Goal: Task Accomplishment & Management: Use online tool/utility

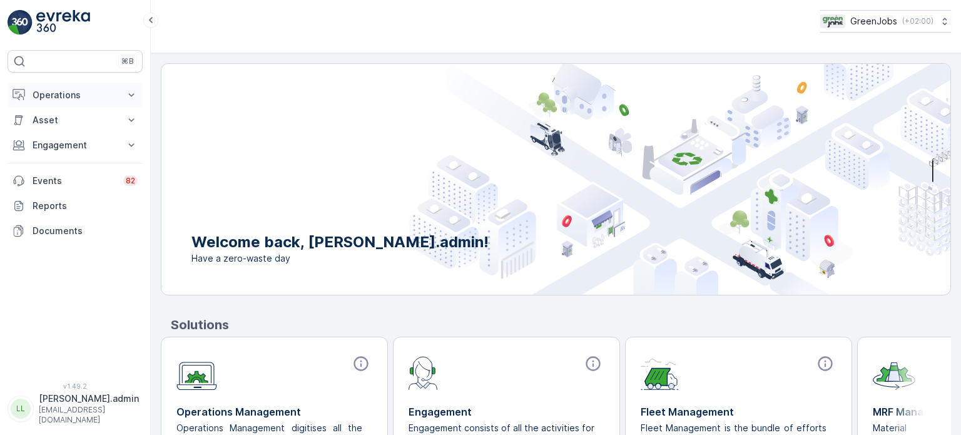
click at [73, 97] on p "Operations" at bounding box center [75, 95] width 85 height 13
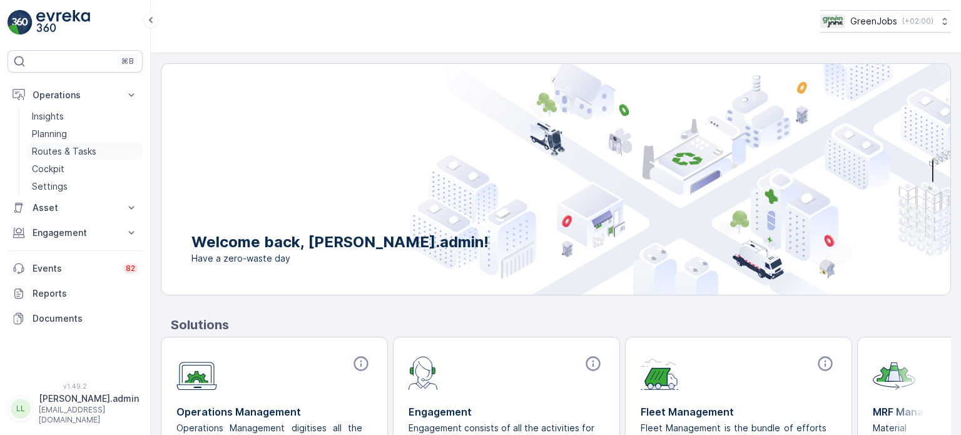
click at [64, 151] on p "Routes & Tasks" at bounding box center [64, 151] width 64 height 13
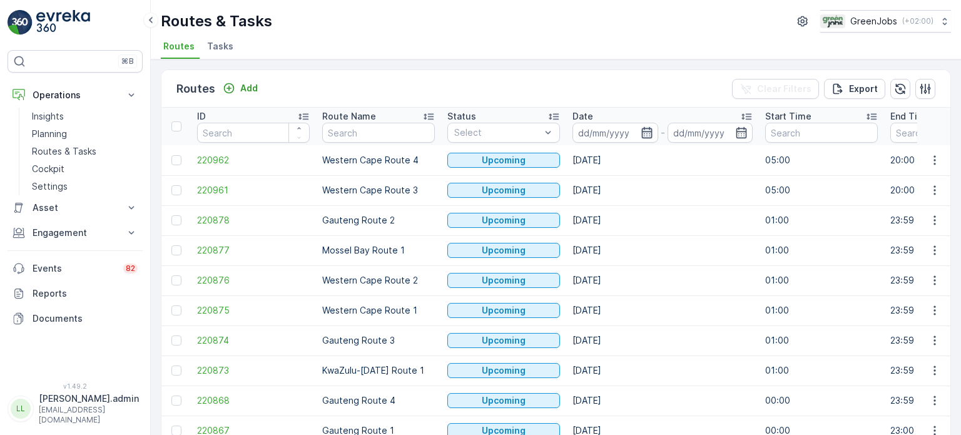
click at [644, 130] on icon "button" at bounding box center [647, 132] width 13 height 13
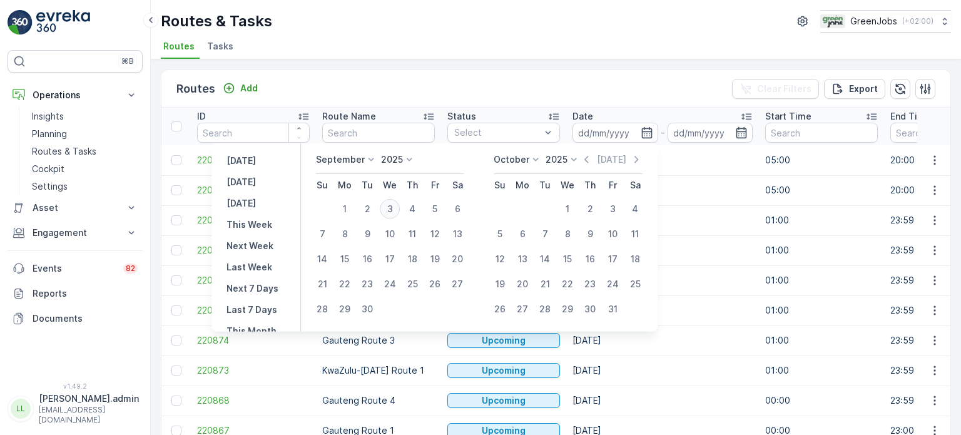
click at [392, 211] on div "3" at bounding box center [390, 209] width 20 height 20
type input "[DATE]"
click at [392, 211] on div "3" at bounding box center [390, 209] width 20 height 20
type input "[DATE]"
click at [392, 211] on div "3" at bounding box center [390, 209] width 20 height 20
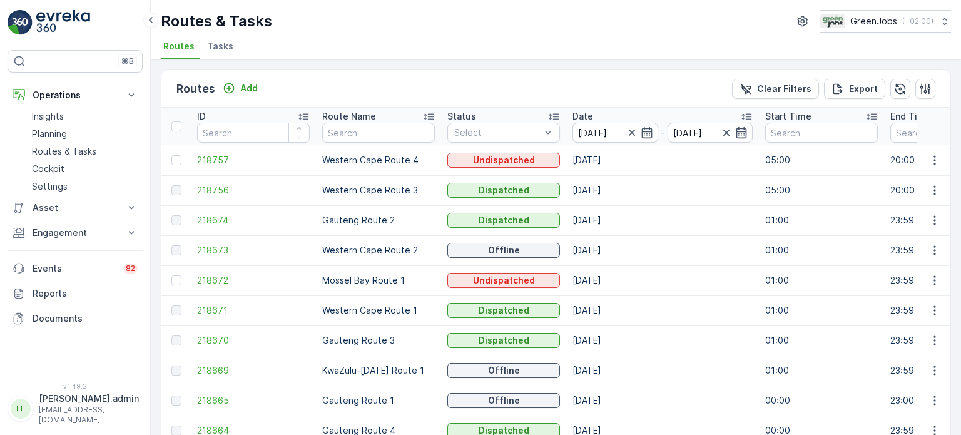
scroll to position [62, 0]
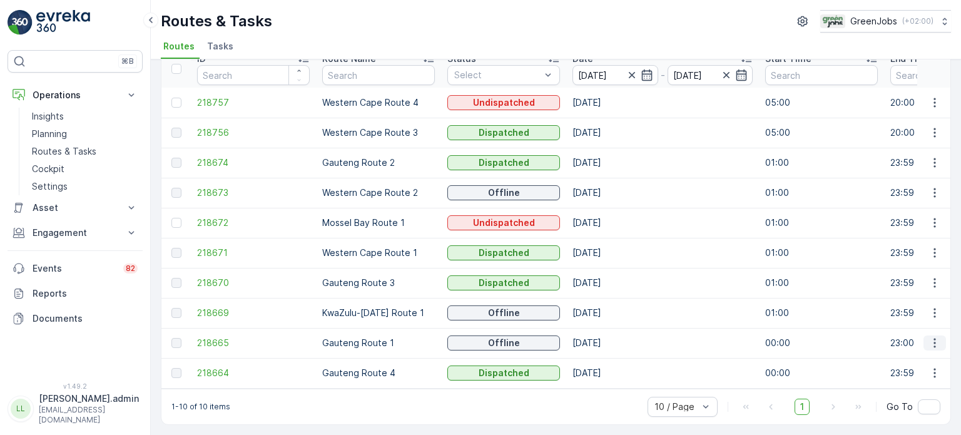
click at [933, 338] on icon "button" at bounding box center [934, 343] width 13 height 13
click at [878, 357] on span "See More Details" at bounding box center [905, 356] width 73 height 13
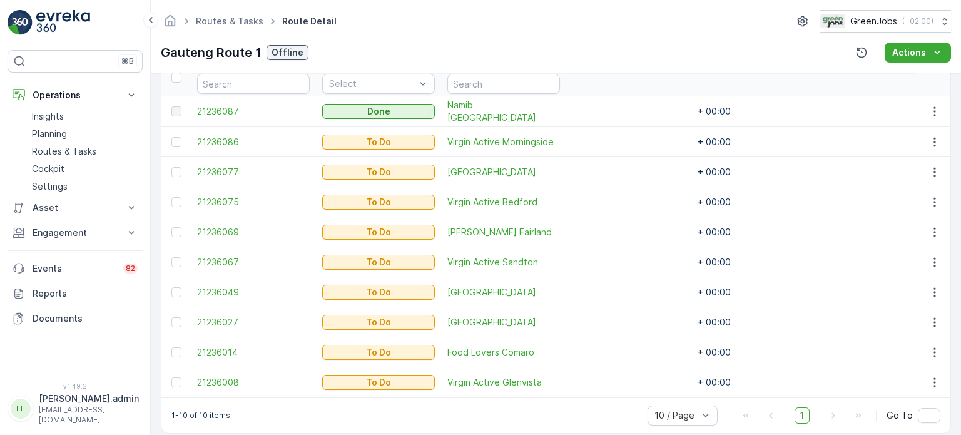
scroll to position [375, 0]
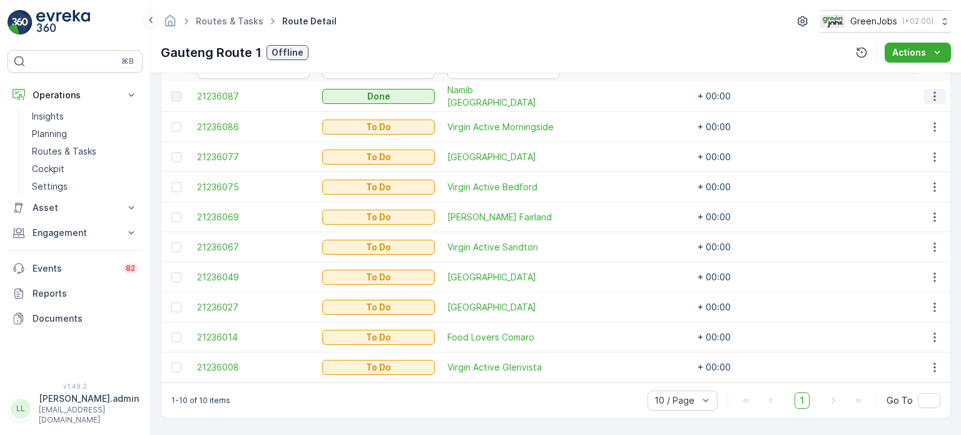
click at [932, 90] on icon "button" at bounding box center [934, 96] width 13 height 13
click at [904, 111] on span "See More Details" at bounding box center [919, 109] width 73 height 13
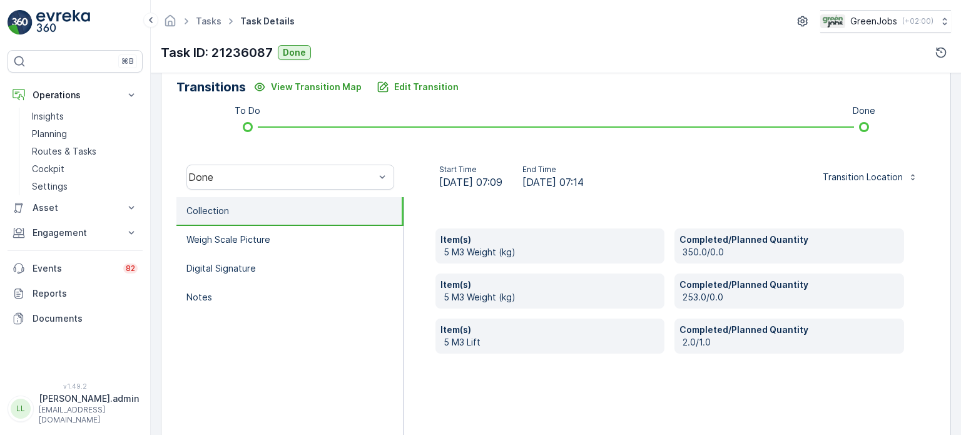
scroll to position [290, 0]
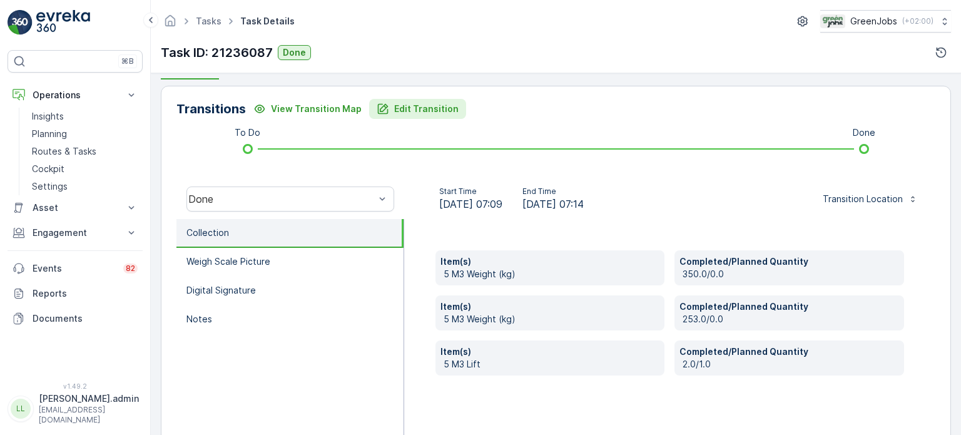
click at [432, 103] on p "Edit Transition" at bounding box center [426, 109] width 64 height 13
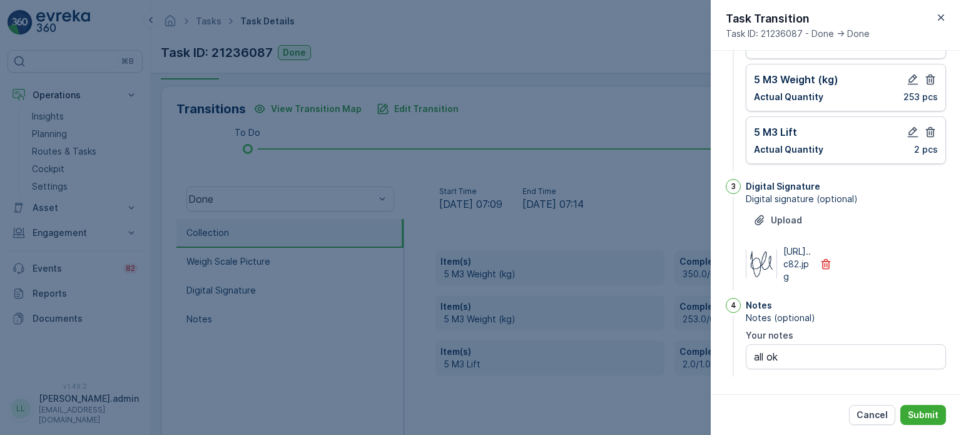
scroll to position [90, 0]
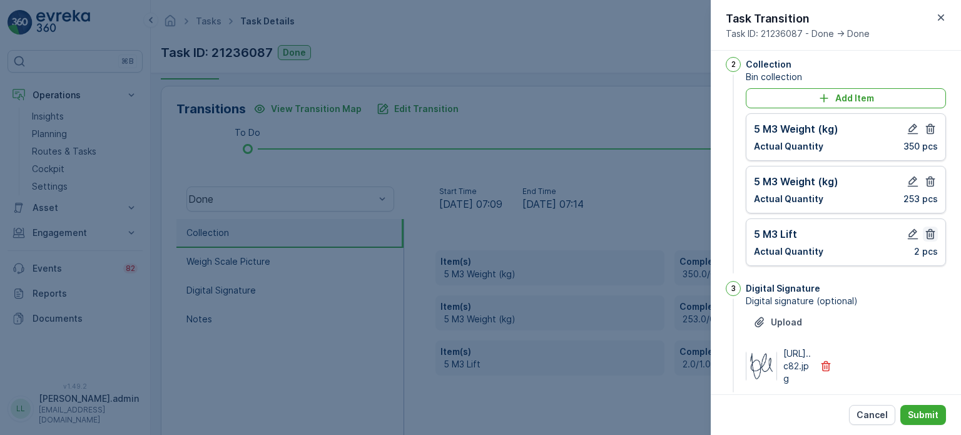
click at [927, 231] on icon "button" at bounding box center [930, 234] width 13 height 13
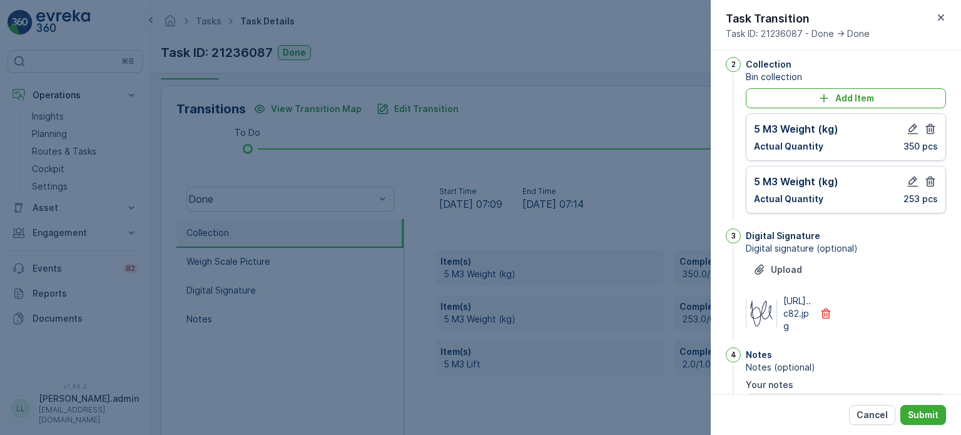
click at [926, 177] on icon "button" at bounding box center [930, 181] width 13 height 13
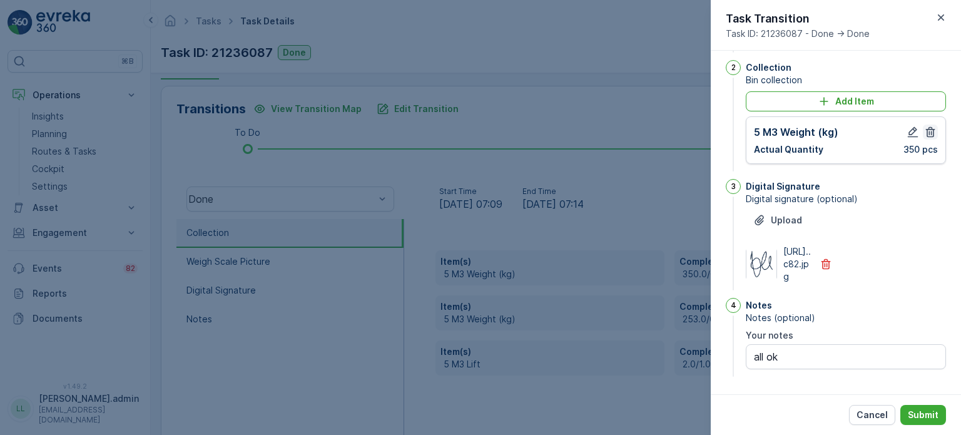
click at [925, 126] on icon "button" at bounding box center [930, 132] width 13 height 13
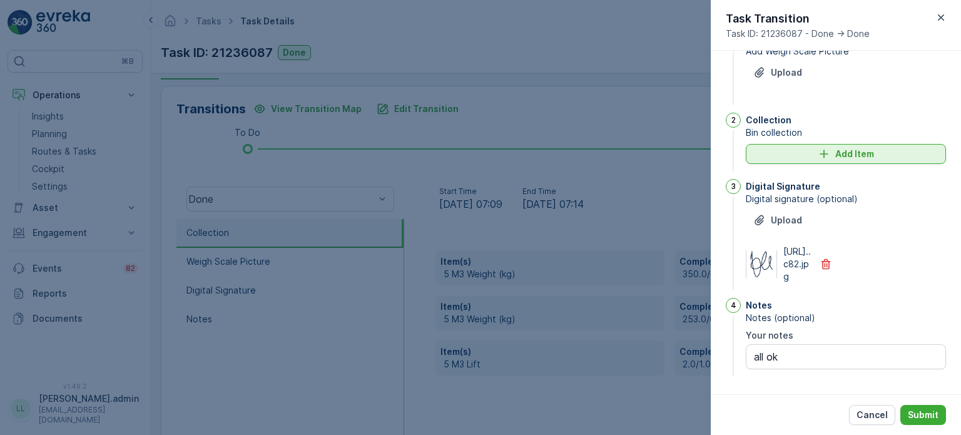
click at [820, 148] on icon "Add Item" at bounding box center [824, 154] width 13 height 13
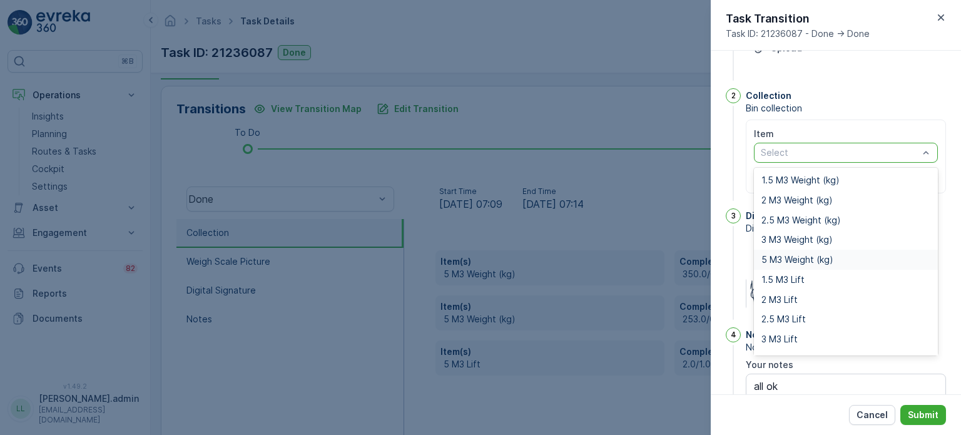
click at [783, 257] on span "5 M3 Weight (kg)" at bounding box center [797, 260] width 72 height 10
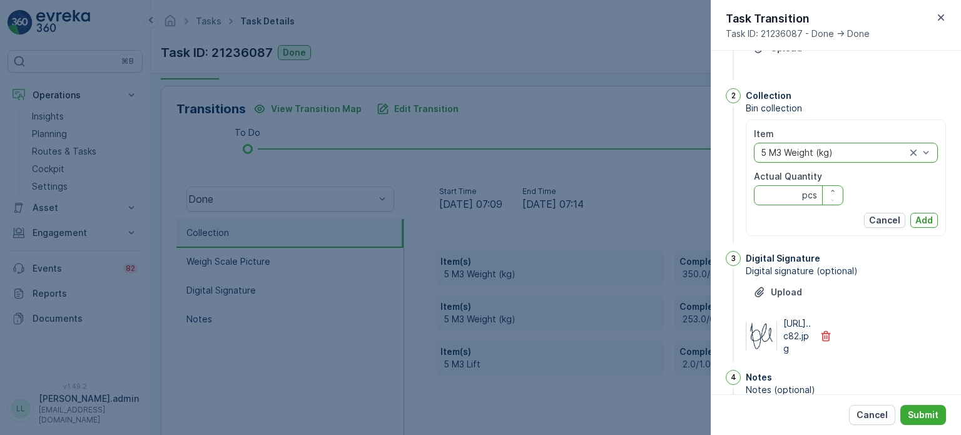
click at [786, 195] on Quantity "Actual Quantity" at bounding box center [798, 195] width 89 height 20
type Quantity "1050"
click at [920, 218] on p "Add" at bounding box center [924, 220] width 18 height 13
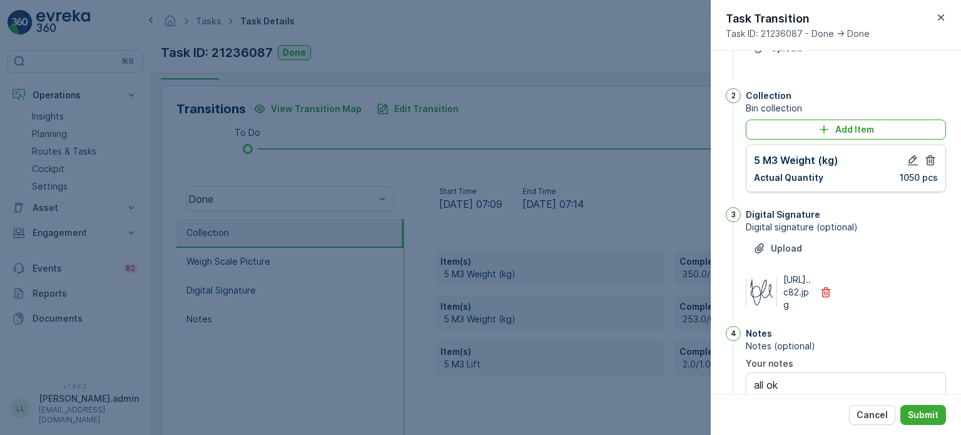
click at [813, 117] on div "Collection Bin collection Add Item 5 M3 Weight (kg) Actual Quantity 1050 pcs" at bounding box center [846, 145] width 200 height 114
click at [813, 132] on div "Add Item" at bounding box center [845, 129] width 185 height 13
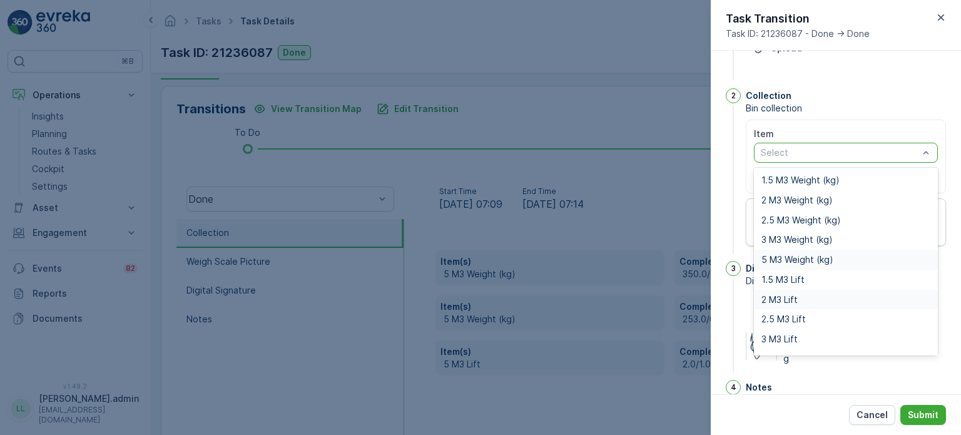
scroll to position [16, 0]
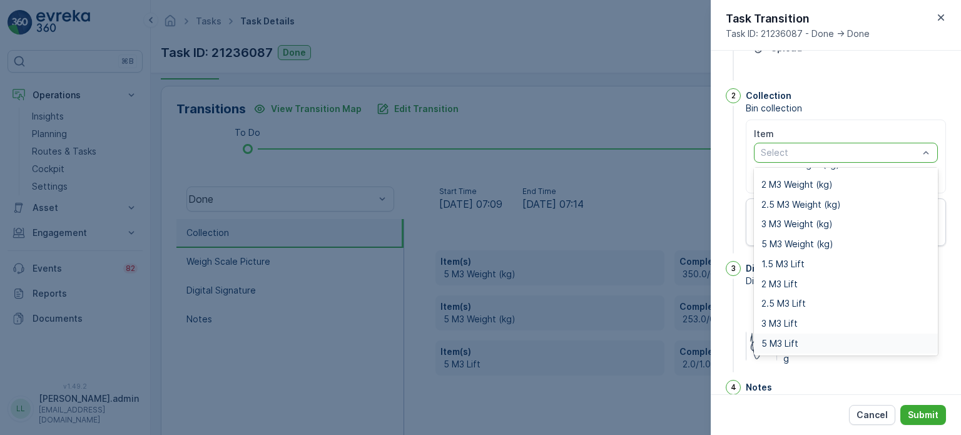
click at [787, 340] on span "5 M3 Lift" at bounding box center [779, 343] width 37 height 10
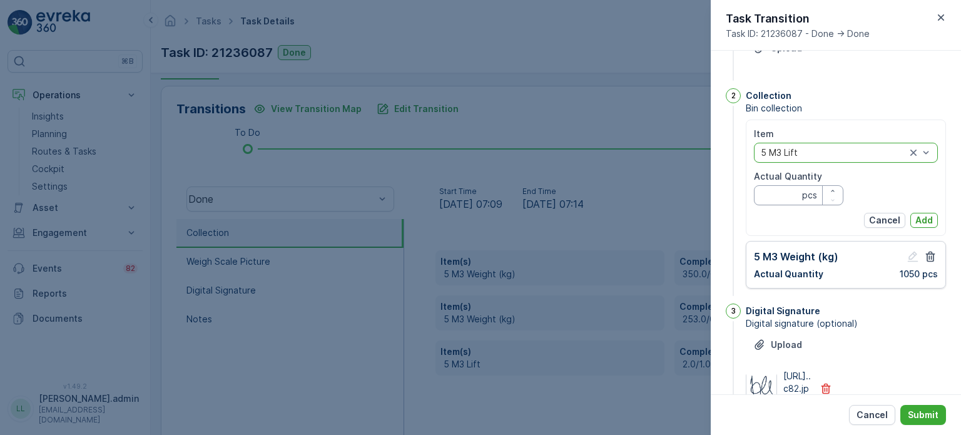
click at [779, 196] on Quantity "Actual Quantity" at bounding box center [798, 195] width 89 height 20
type Quantity "1"
click at [921, 216] on p "Add" at bounding box center [924, 220] width 18 height 13
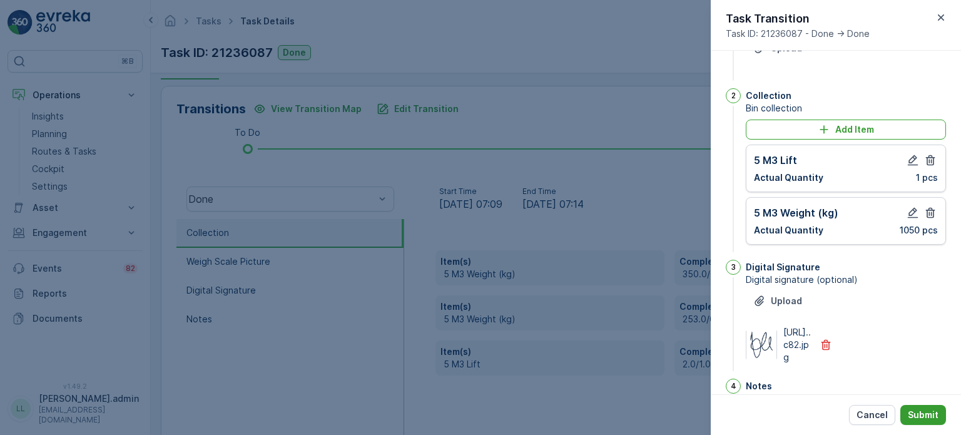
click at [921, 407] on button "Submit" at bounding box center [923, 415] width 46 height 20
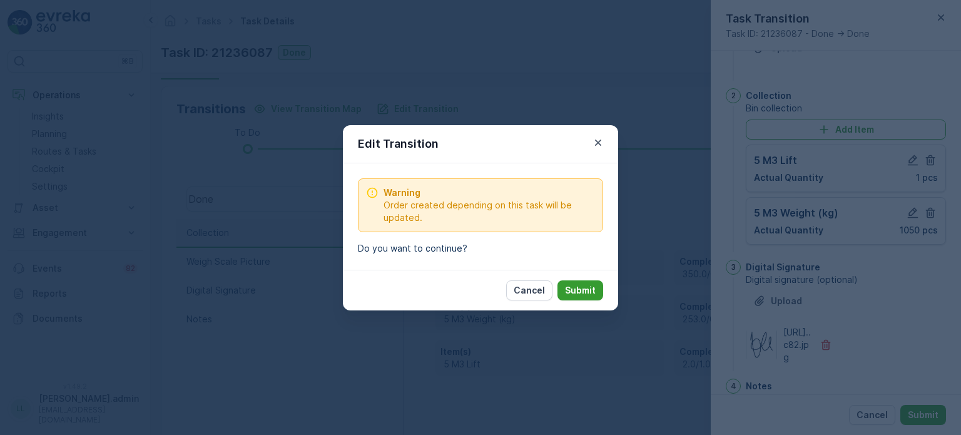
click at [581, 290] on p "Submit" at bounding box center [580, 290] width 31 height 13
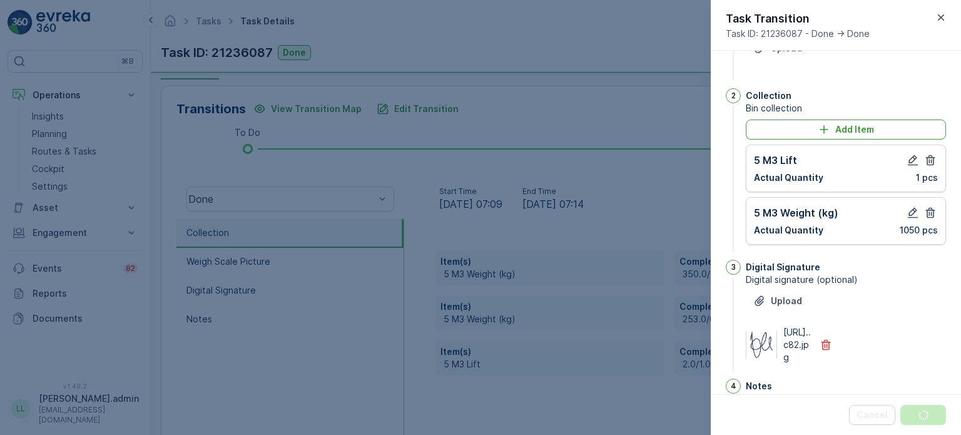
scroll to position [0, 0]
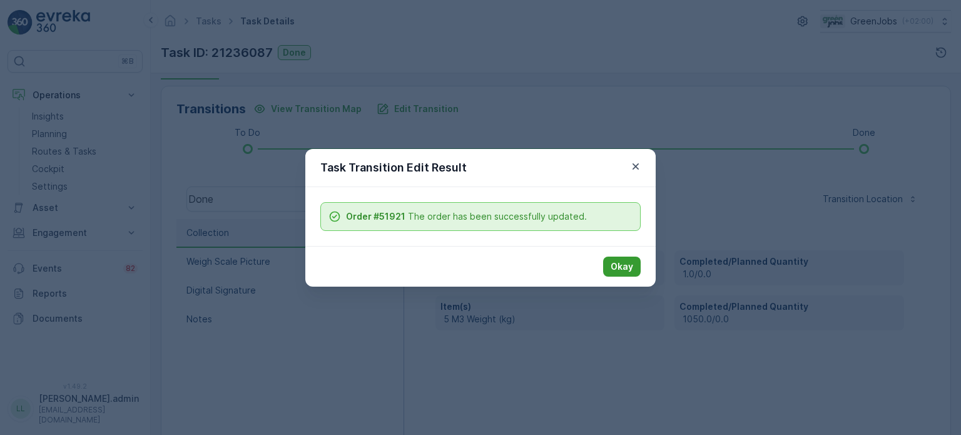
click at [629, 265] on p "Okay" at bounding box center [622, 266] width 23 height 13
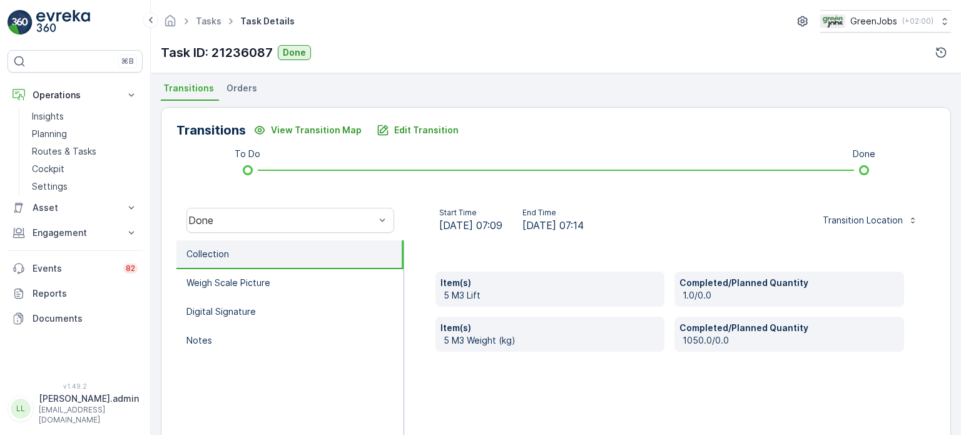
scroll to position [290, 0]
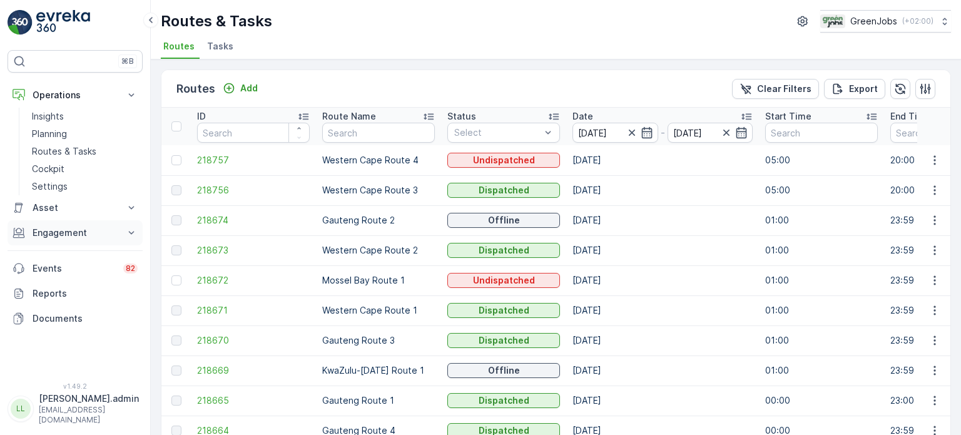
click at [76, 238] on p "Engagement" at bounding box center [75, 232] width 85 height 13
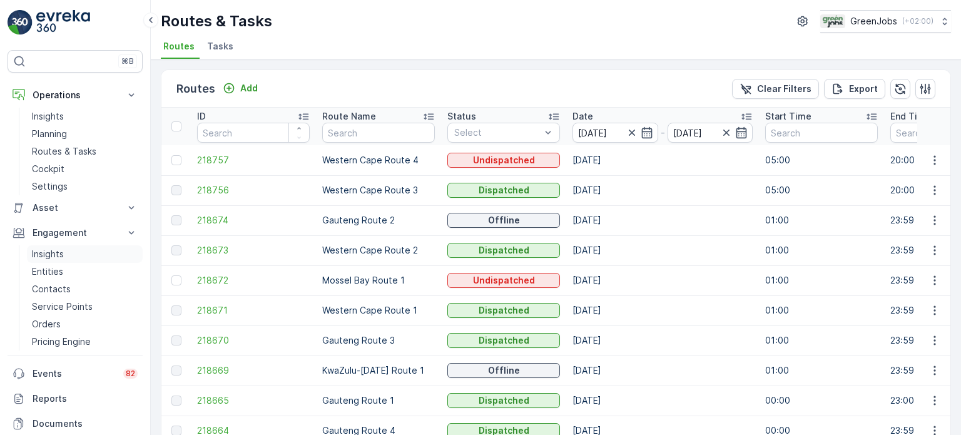
click at [54, 253] on p "Insights" at bounding box center [48, 254] width 32 height 13
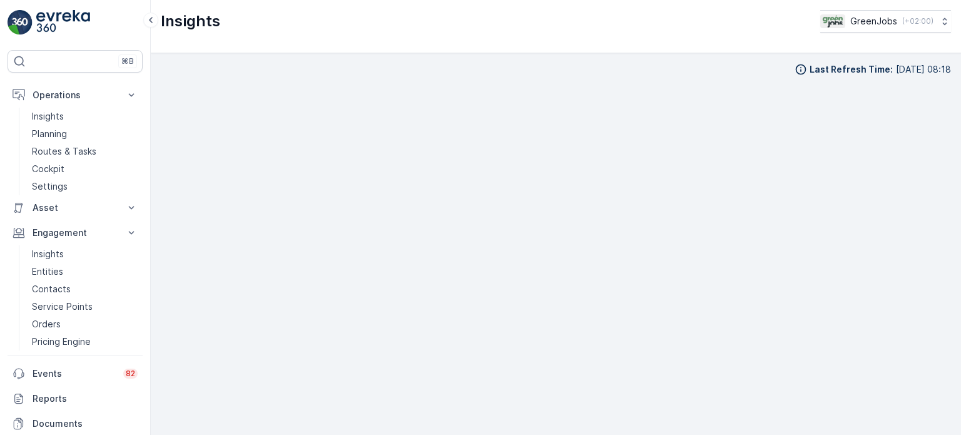
scroll to position [10, 0]
